Goal: Find contact information: Find contact information

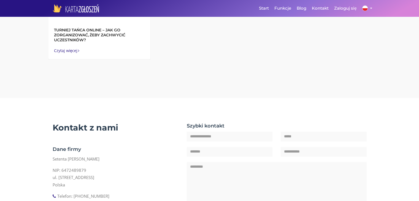
scroll to position [1327, 0]
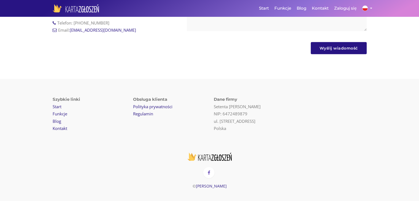
drag, startPoint x: 212, startPoint y: 101, endPoint x: 264, endPoint y: 101, distance: 51.8
click at [264, 101] on div "Dane firmy Setenta [PERSON_NAME] NIP: 6472489879 ul. [STREET_ADDRESS]" at bounding box center [290, 116] width 161 height 41
copy p "Setenta [PERSON_NAME]"
drag, startPoint x: 251, startPoint y: 109, endPoint x: 223, endPoint y: 109, distance: 27.3
click at [223, 110] on li "NIP: 6472489879" at bounding box center [290, 113] width 153 height 7
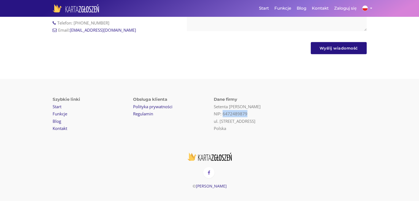
copy li "6472489879"
click at [67, 126] on link "Kontakt" at bounding box center [60, 129] width 15 height 6
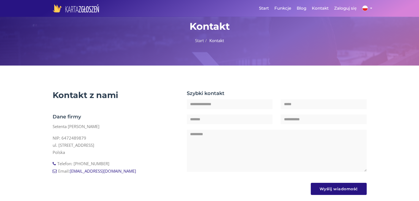
scroll to position [40, 0]
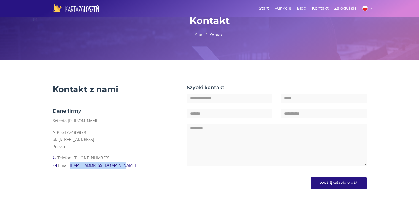
drag, startPoint x: 134, startPoint y: 164, endPoint x: 72, endPoint y: 170, distance: 62.3
click at [72, 170] on div "Kontakt z [PERSON_NAME] firmy Setenta [PERSON_NAME] NIP: 6472489879 ul. [STREET…" at bounding box center [116, 130] width 135 height 90
copy link "[EMAIL_ADDRESS][DOMAIN_NAME]"
